Goal: Task Accomplishment & Management: Manage account settings

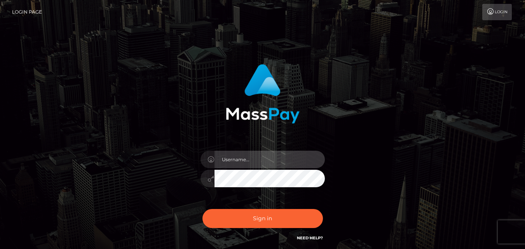
click at [238, 163] on input "text" at bounding box center [270, 160] width 110 height 18
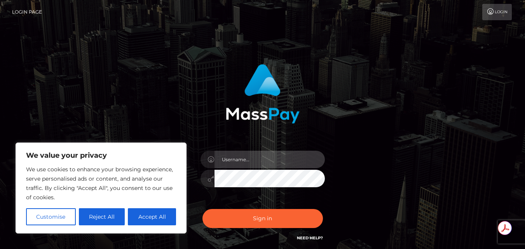
type input "[EMAIL_ADDRESS][DOMAIN_NAME]"
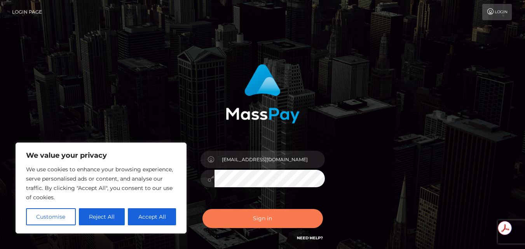
click at [258, 211] on button "Sign in" at bounding box center [263, 218] width 121 height 19
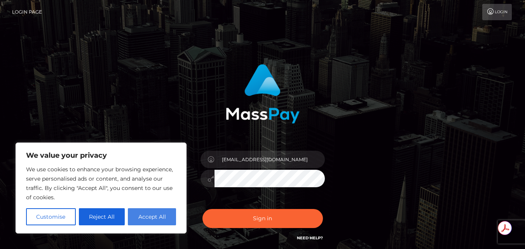
click at [167, 216] on button "Accept All" at bounding box center [152, 216] width 48 height 17
checkbox input "true"
